Goal: Obtain resource: Obtain resource

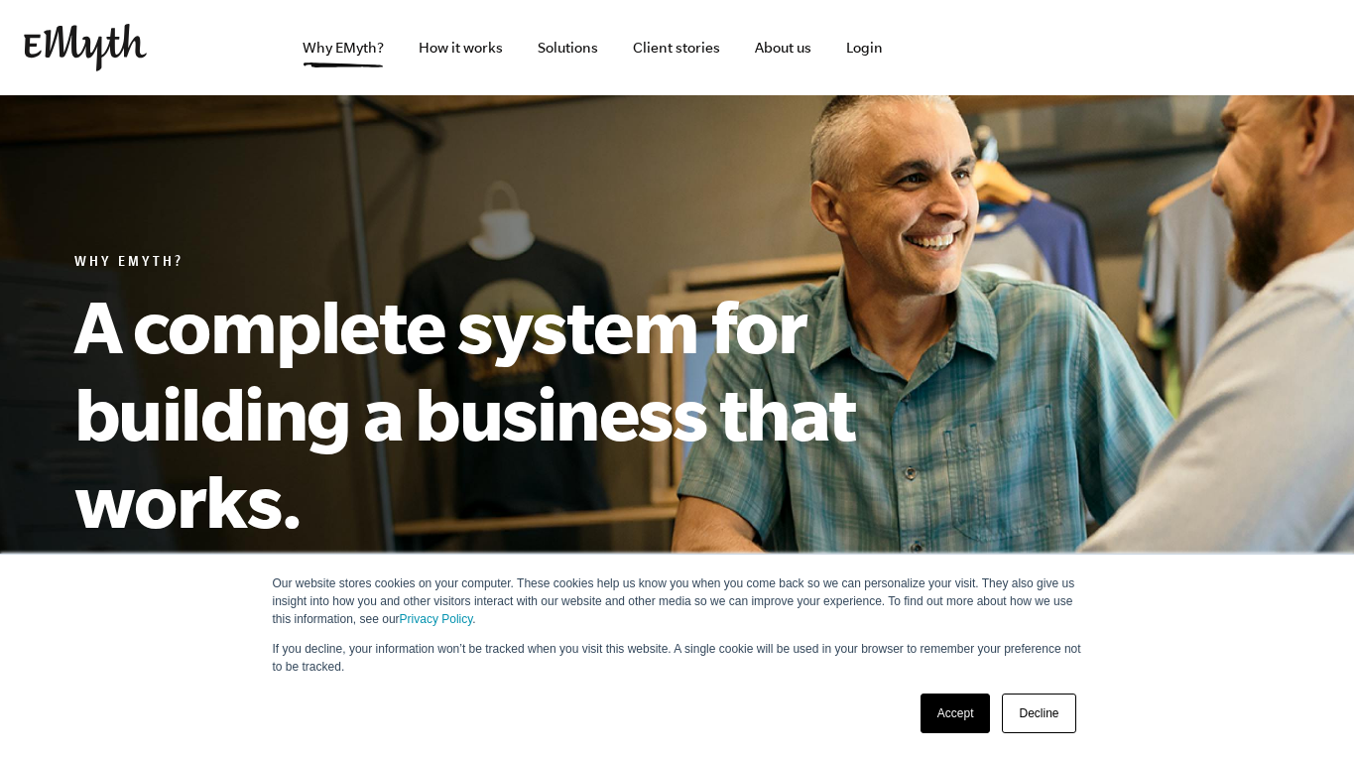
click at [1029, 716] on link "Decline" at bounding box center [1038, 714] width 73 height 40
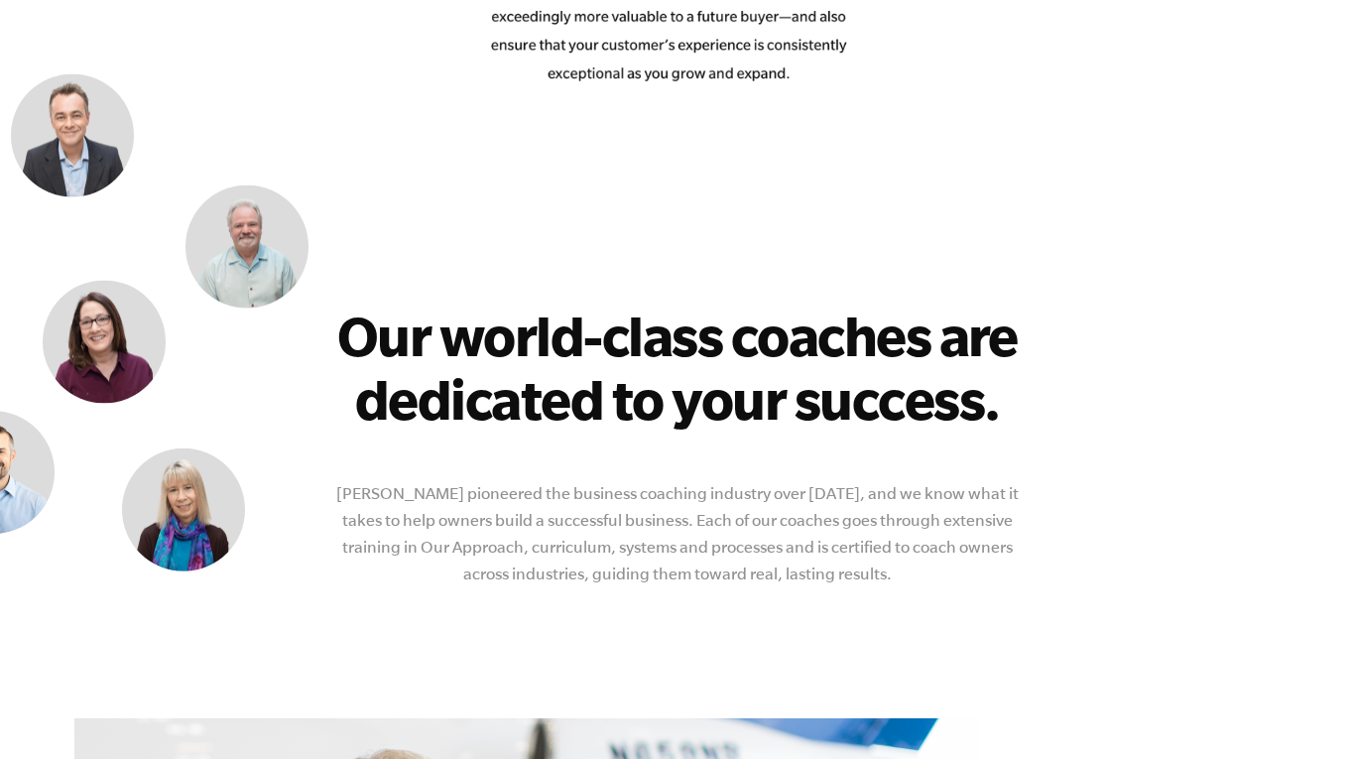
scroll to position [3517, 0]
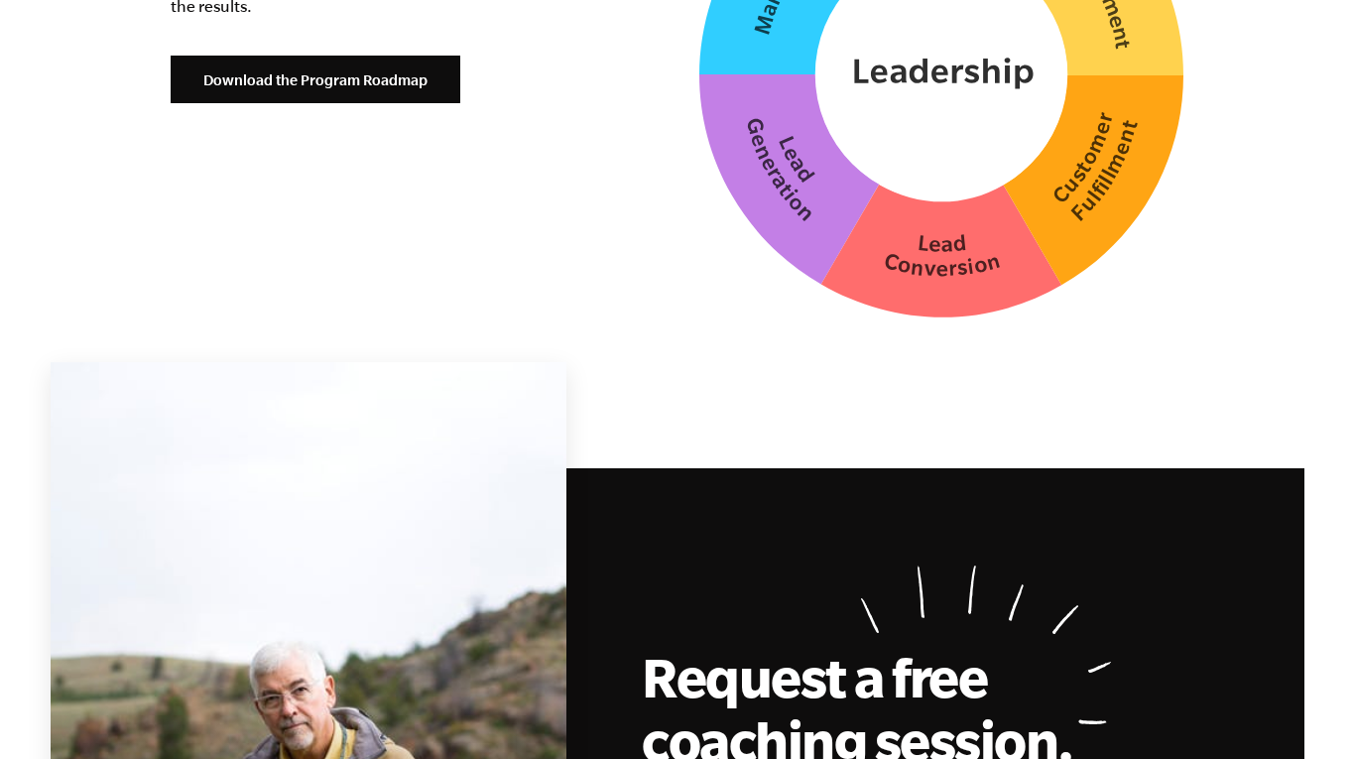
scroll to position [5175, 0]
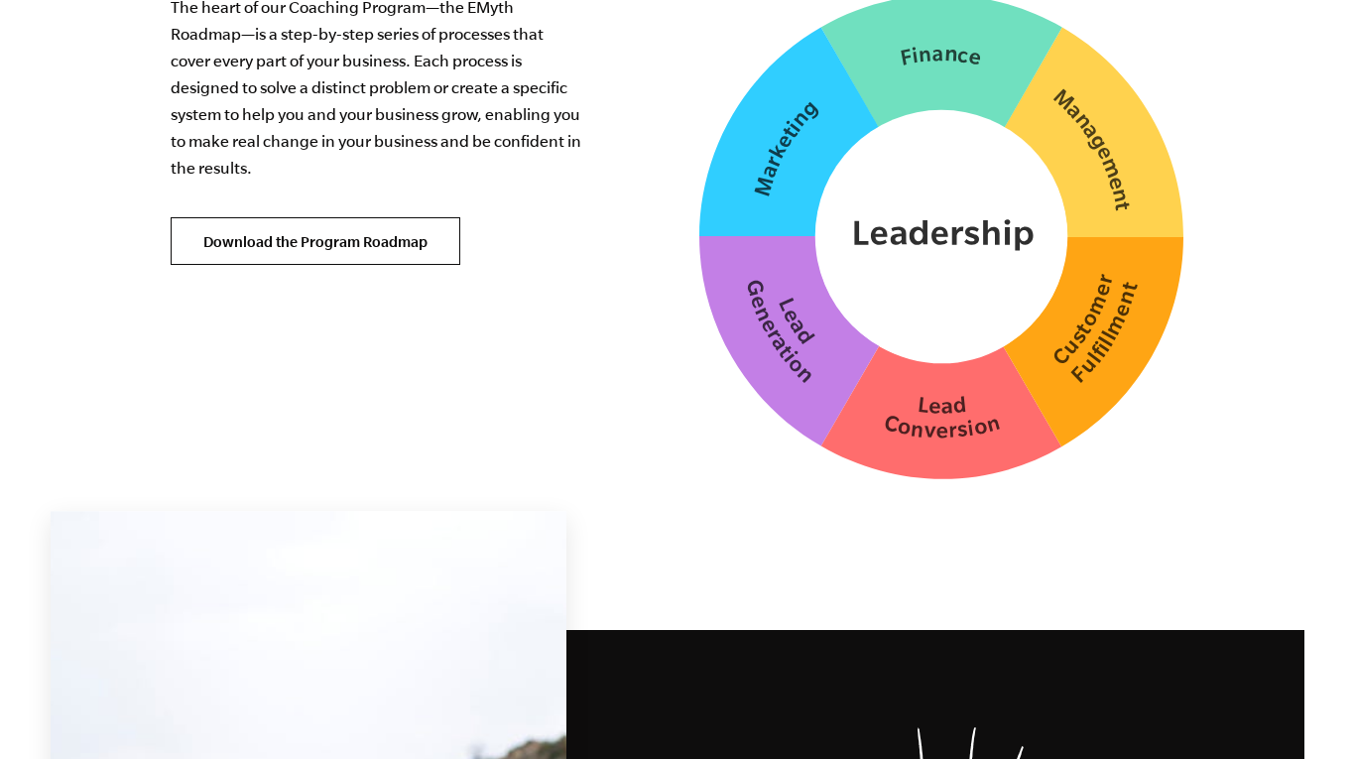
click at [409, 221] on link "Download the Program Roadmap" at bounding box center [316, 241] width 290 height 48
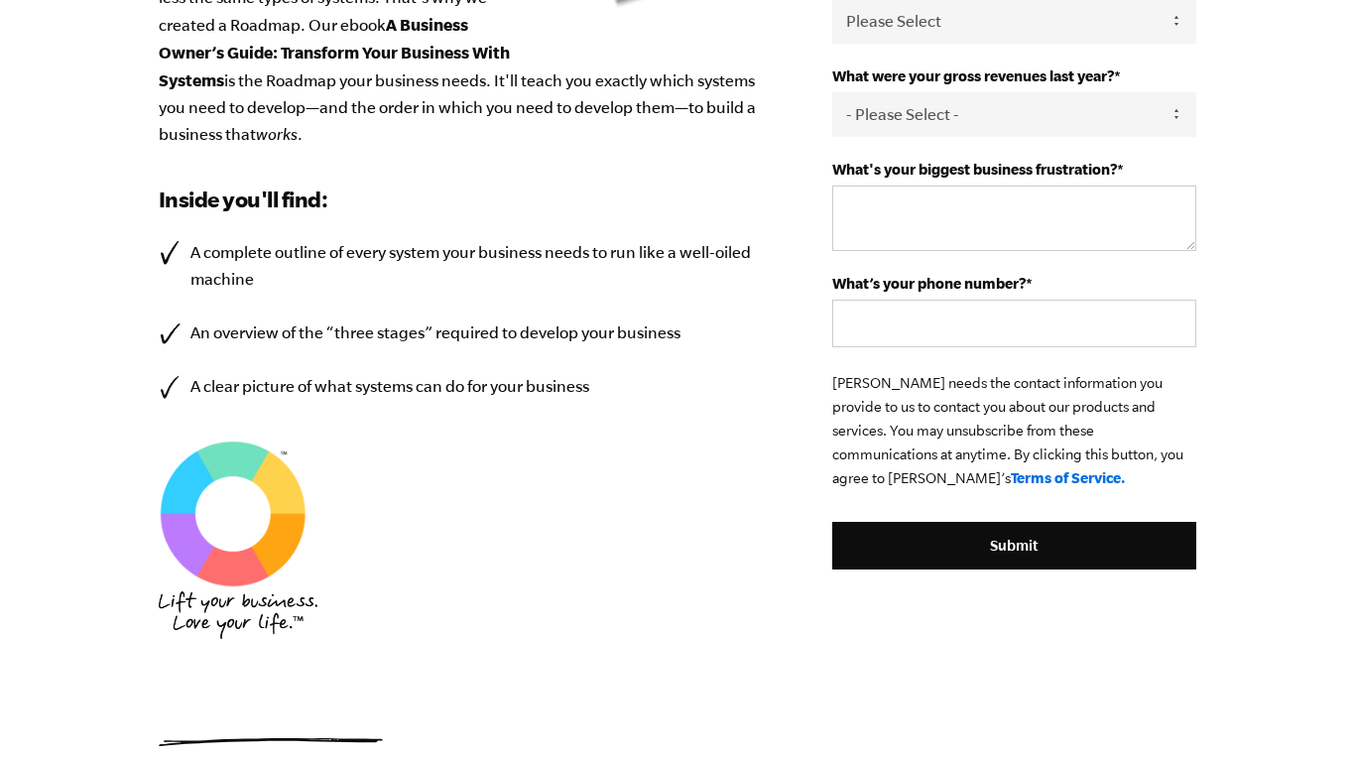
scroll to position [832, 0]
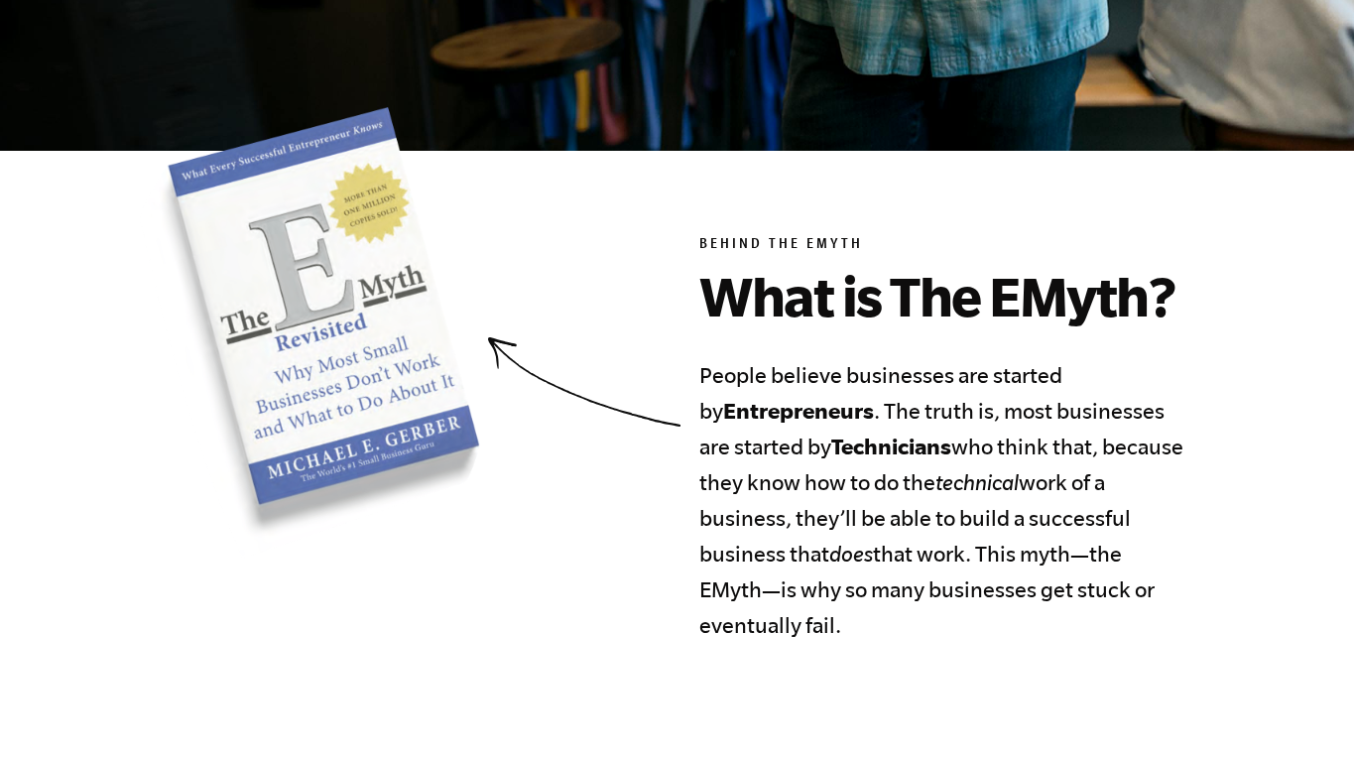
scroll to position [585, 0]
